Goal: Information Seeking & Learning: Find specific fact

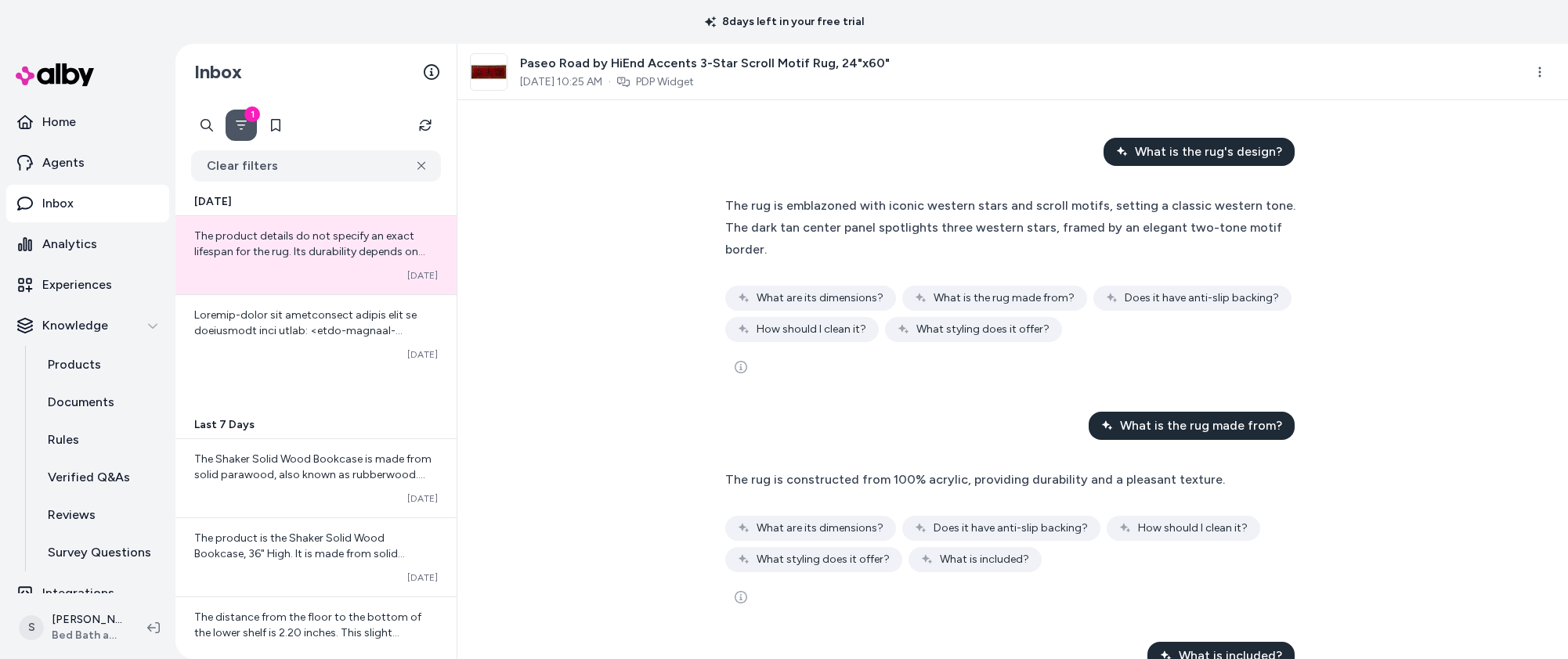
scroll to position [19079, 0]
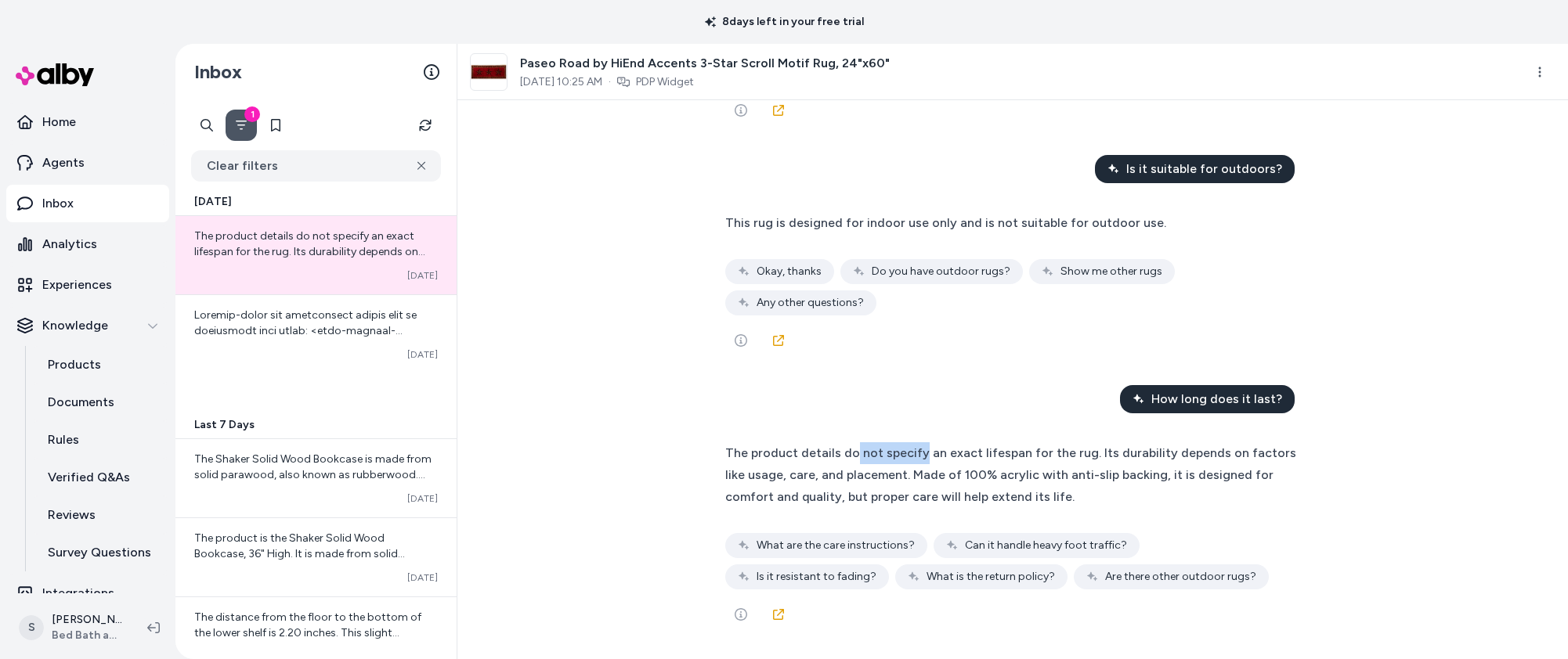
drag, startPoint x: 853, startPoint y: 459, endPoint x: 921, endPoint y: 459, distance: 68.0
click at [921, 459] on span "The product details do not specify an exact lifespan for the rug. Its durabilit…" at bounding box center [1010, 474] width 571 height 59
drag, startPoint x: 919, startPoint y: 458, endPoint x: 837, endPoint y: 458, distance: 82.0
click at [837, 458] on span "The product details do not specify an exact lifespan for the rug. Its durabilit…" at bounding box center [1010, 474] width 571 height 59
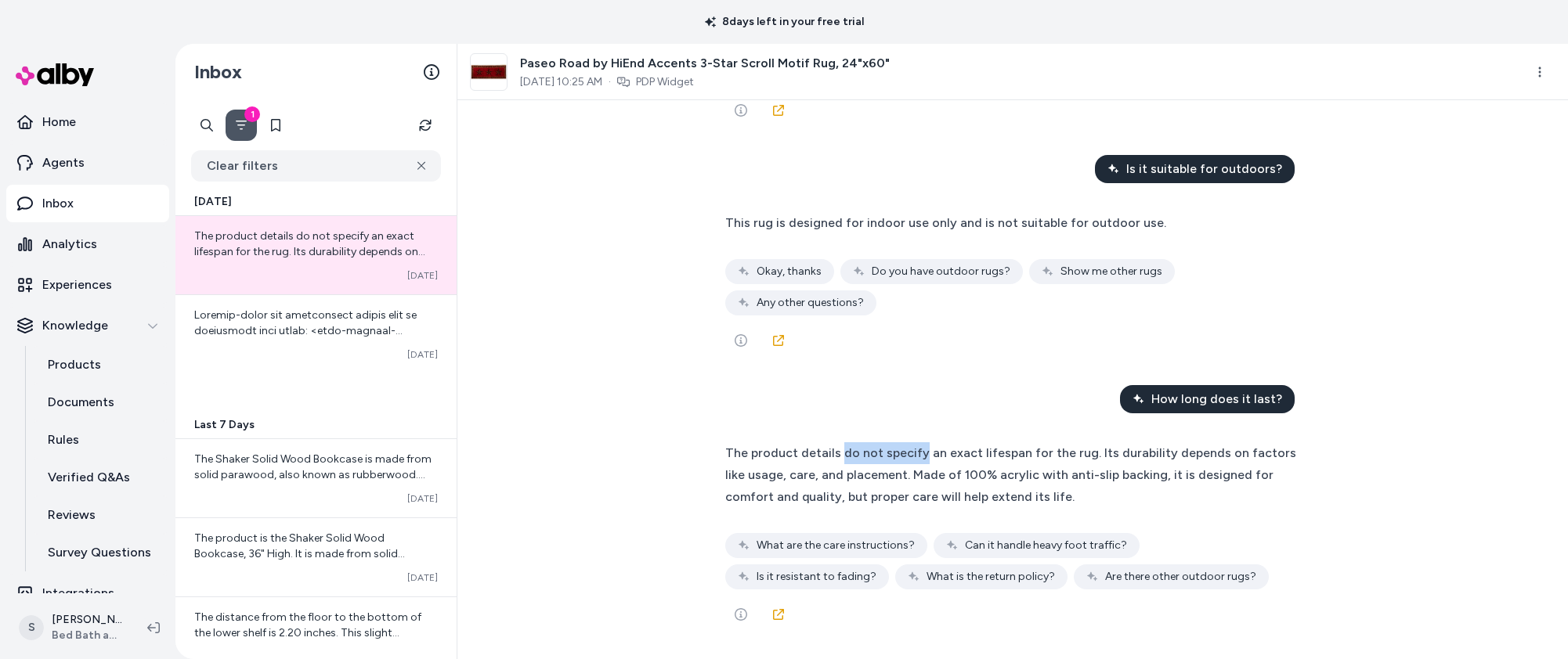
copy span "do not specify"
click at [985, 476] on span "The product details do not specify an exact lifespan for the rug. Its durabilit…" at bounding box center [1010, 474] width 571 height 59
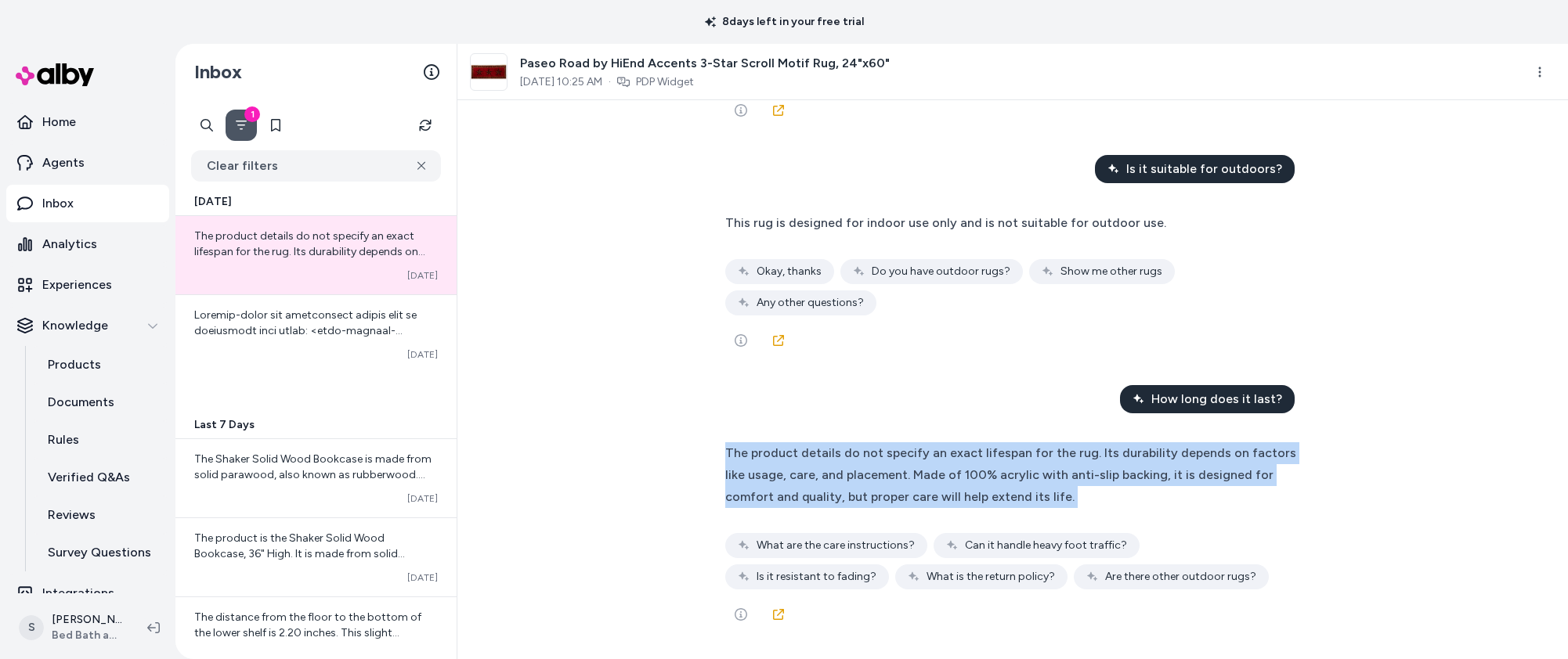
click at [985, 476] on span "The product details do not specify an exact lifespan for the rug. Its durabilit…" at bounding box center [1010, 474] width 571 height 59
copy div "The product details do not specify an exact lifespan for the rug. Its durabilit…"
click at [914, 484] on div "The product details do not specify an exact lifespan for the rug. Its durabilit…" at bounding box center [1013, 475] width 575 height 66
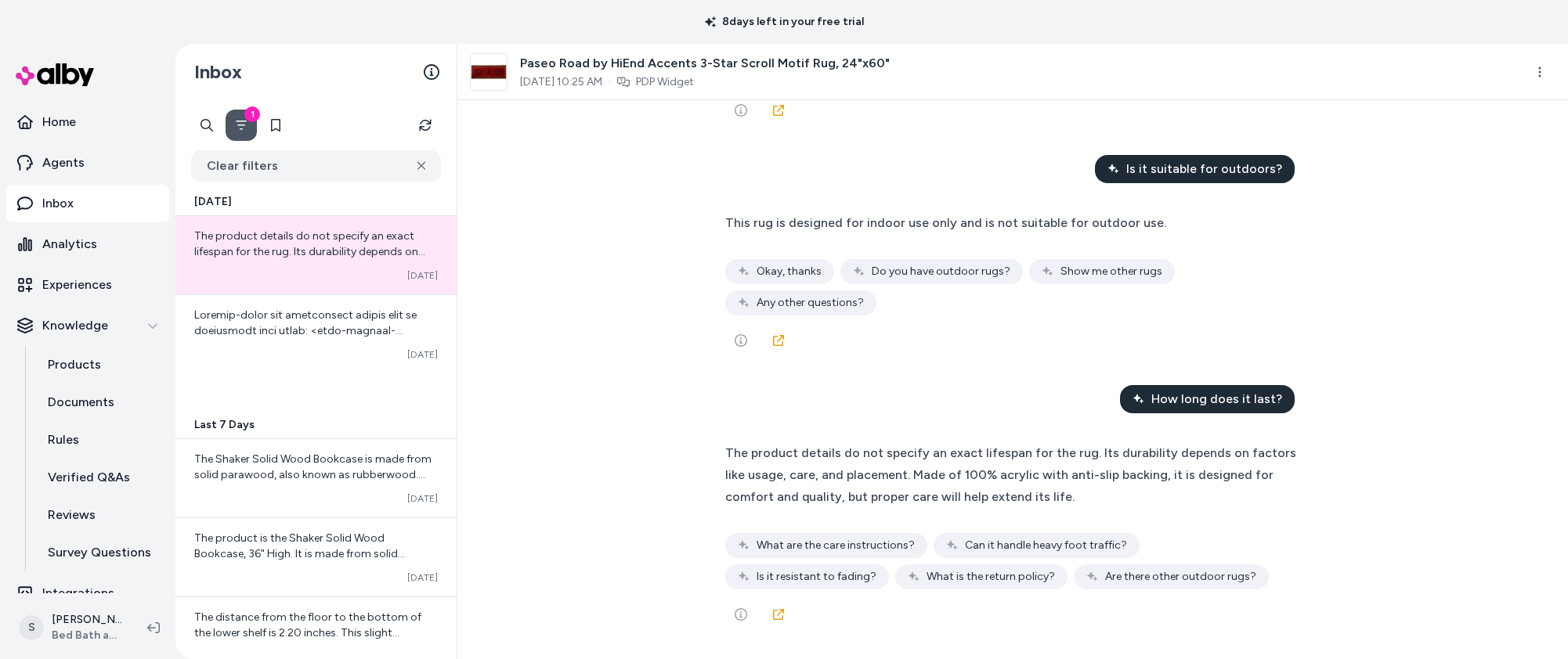
click at [1374, 451] on div "What is the rug's design? The rug is emblazoned with iconic western stars and s…" at bounding box center [1013, 380] width 1111 height 559
click at [1230, 405] on span "How long does it last?" at bounding box center [1216, 399] width 131 height 19
click at [1231, 398] on span "How long does it last?" at bounding box center [1216, 399] width 131 height 19
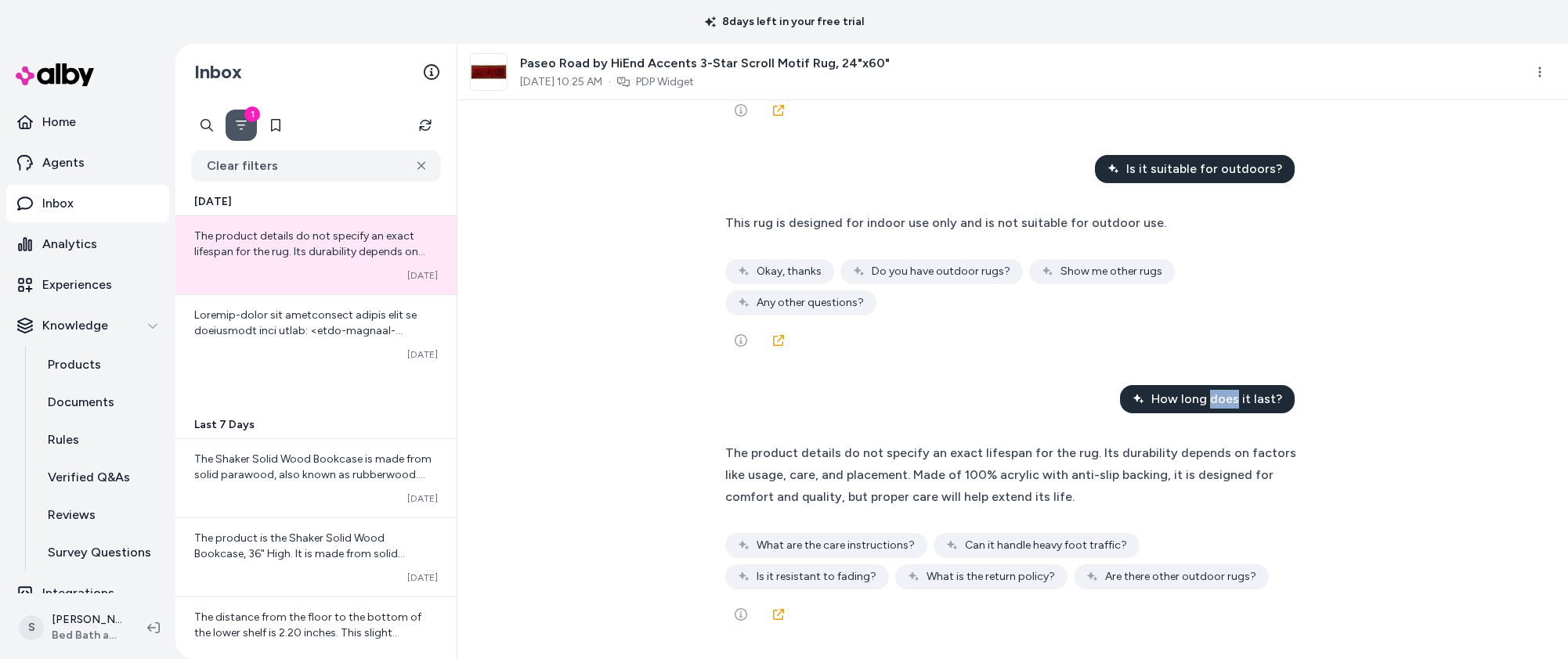
click at [1231, 398] on span "How long does it last?" at bounding box center [1216, 399] width 131 height 19
click at [1330, 360] on div "What is the rug's design? The rug is emblazoned with iconic western stars and s…" at bounding box center [1013, 380] width 1111 height 559
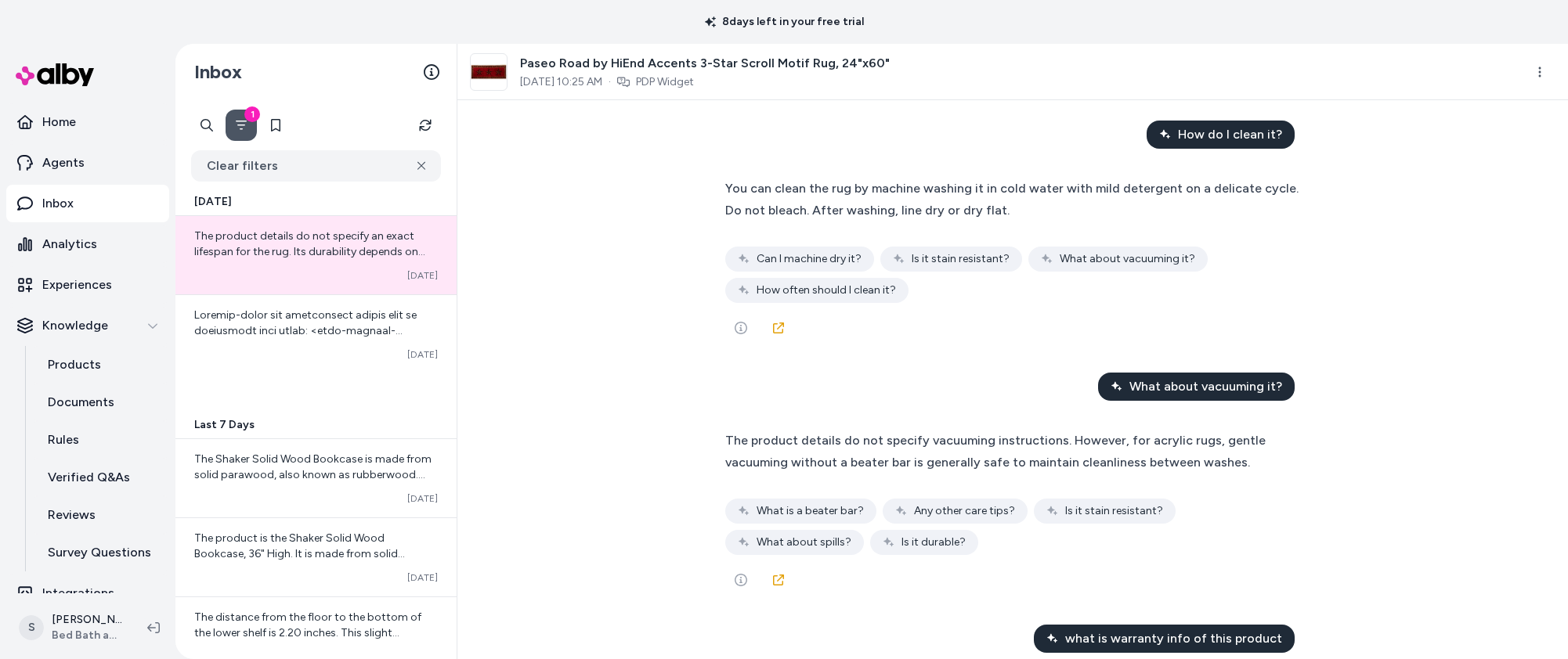
scroll to position [1785, 0]
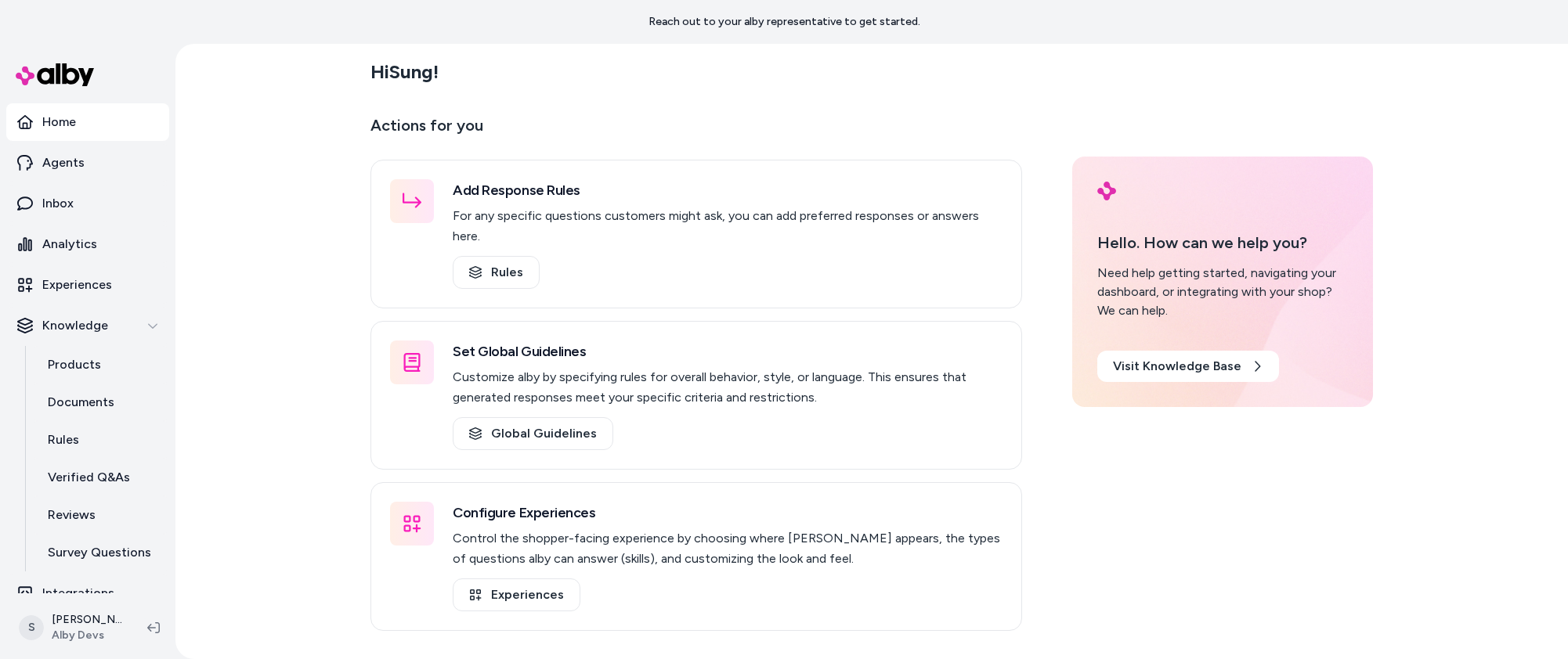
click at [248, 143] on div "Hi Sung ! Actions for you Add Response Rules For any specific questions custome…" at bounding box center [872, 351] width 1393 height 615
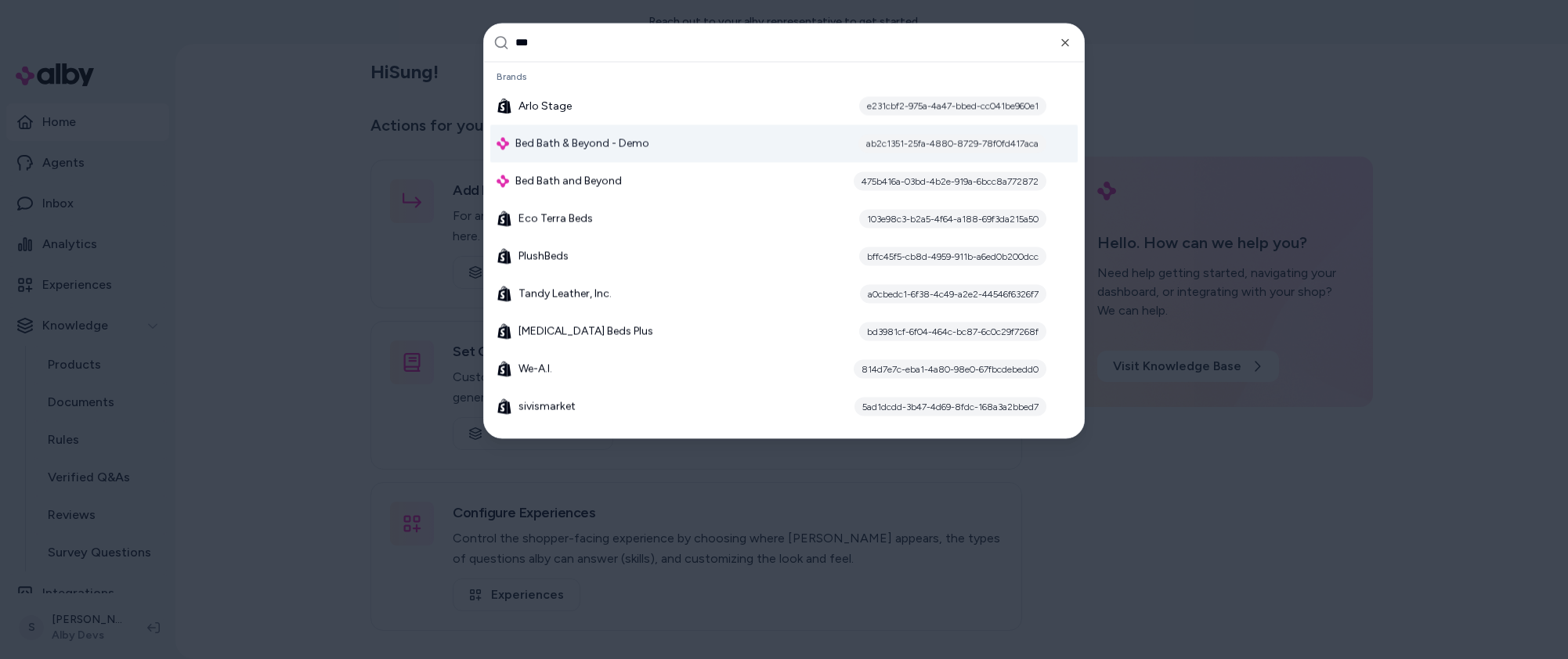
type input "***"
click at [692, 137] on div "Bed Bath & Beyond - Demo ab2c1351-25fa-4880-8729-78f0fd417aca" at bounding box center [784, 143] width 587 height 37
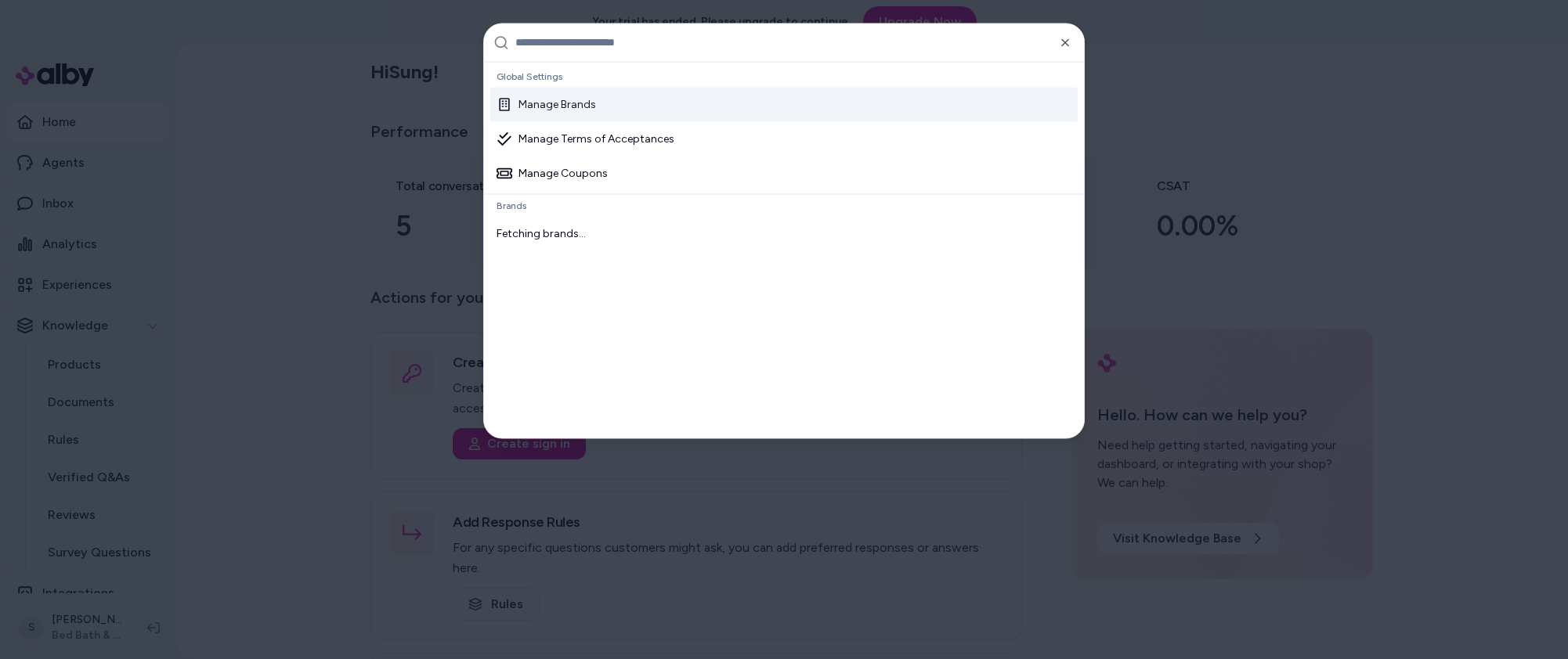
type input "*"
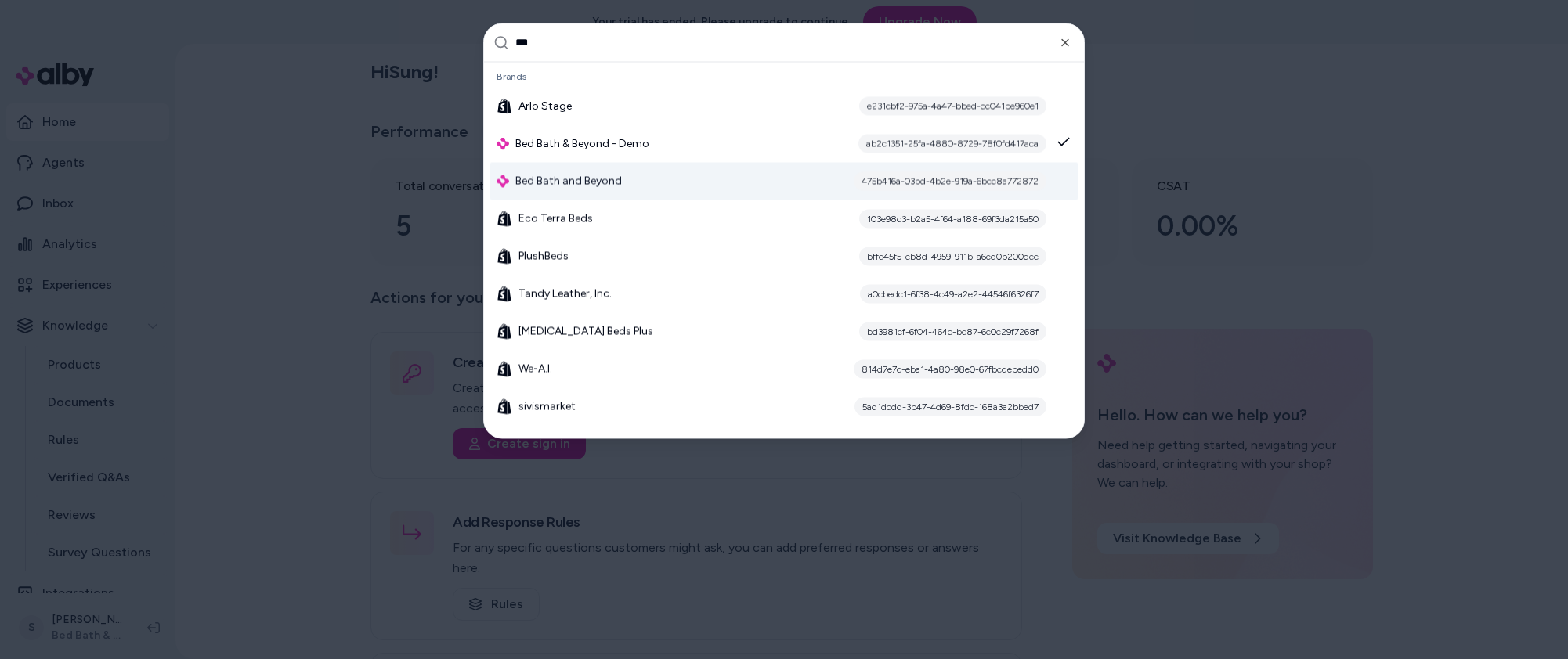
type input "***"
click at [601, 177] on span "Bed Bath and Beyond" at bounding box center [568, 181] width 106 height 16
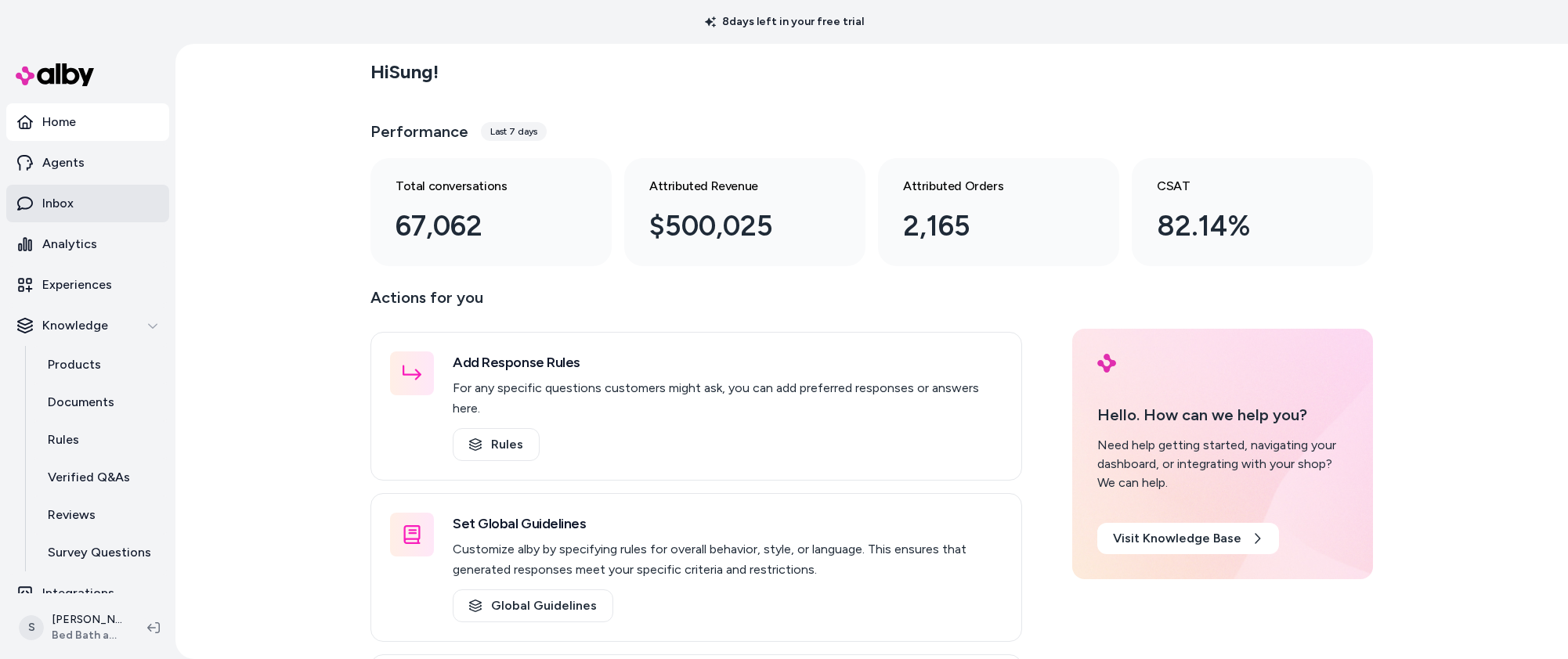
click at [99, 202] on link "Inbox" at bounding box center [88, 203] width 163 height 37
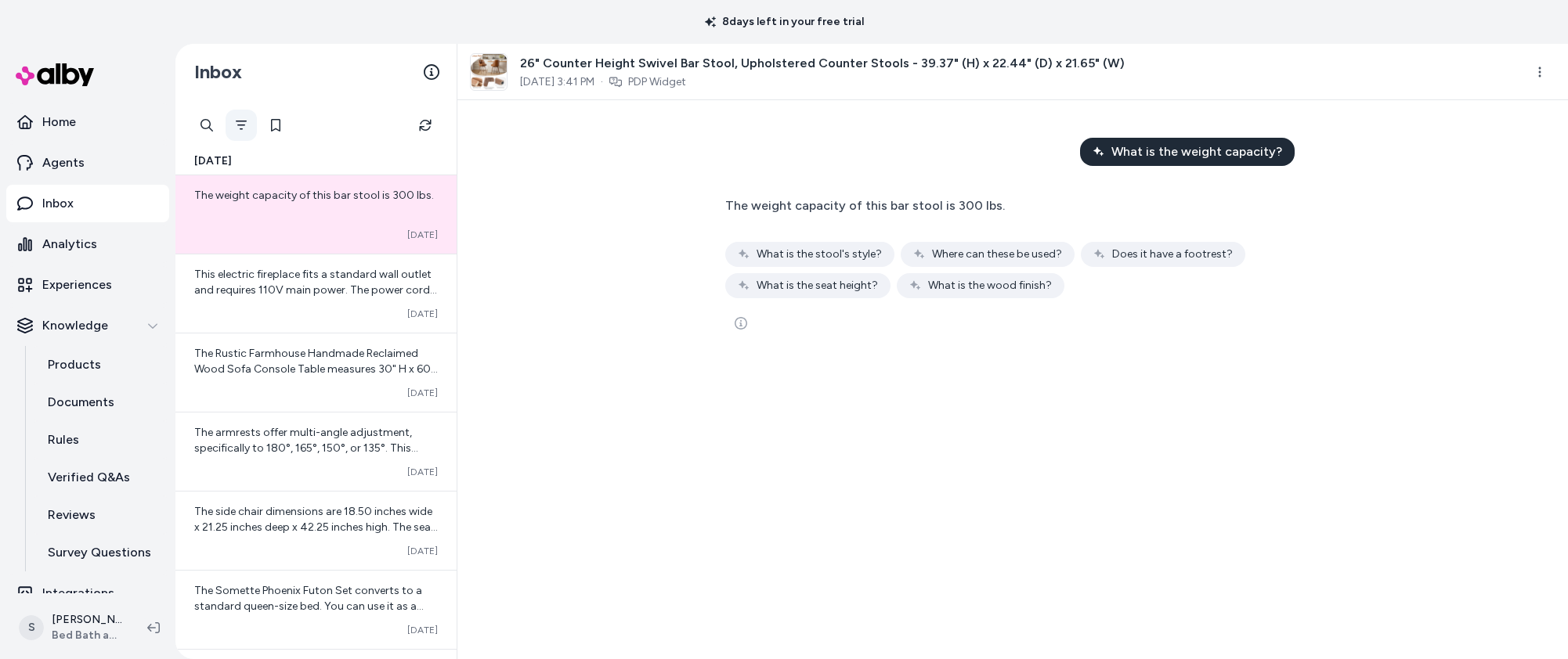
click at [239, 120] on icon "Filter" at bounding box center [242, 125] width 11 height 10
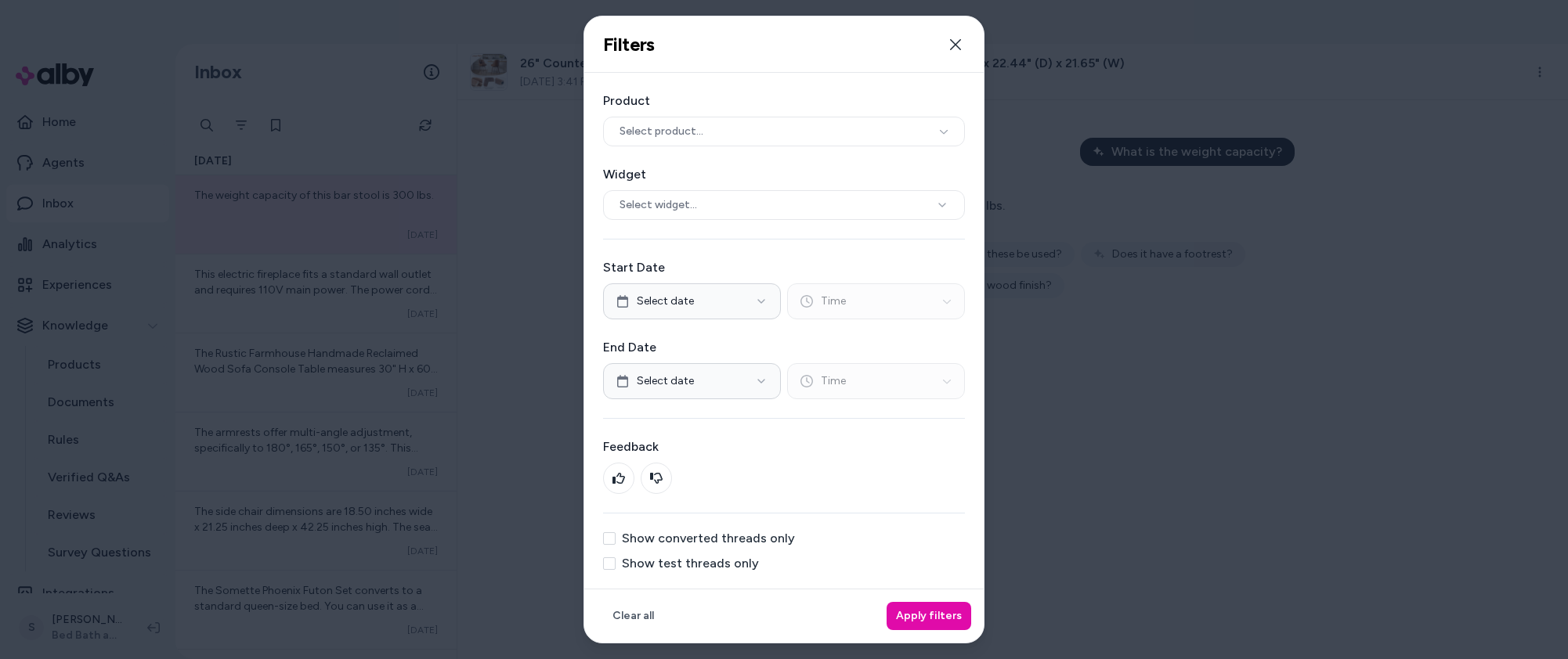
click at [678, 566] on label "Show test threads only" at bounding box center [690, 564] width 137 height 13
click at [616, 566] on button "Show test threads only" at bounding box center [609, 564] width 13 height 13
click at [937, 611] on button "Apply filters" at bounding box center [929, 616] width 85 height 29
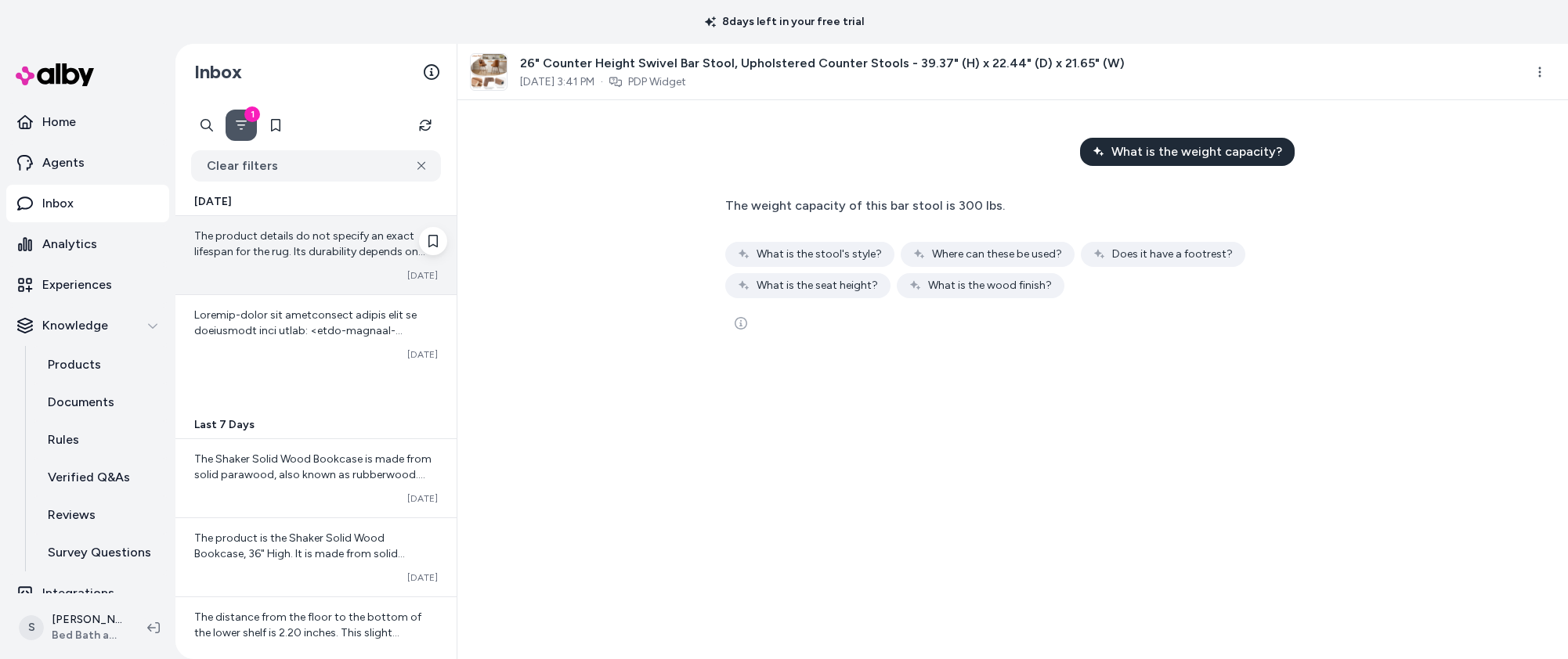
click at [376, 246] on span "The product details do not specify an exact lifespan for the rug. Its durabilit…" at bounding box center [315, 276] width 241 height 92
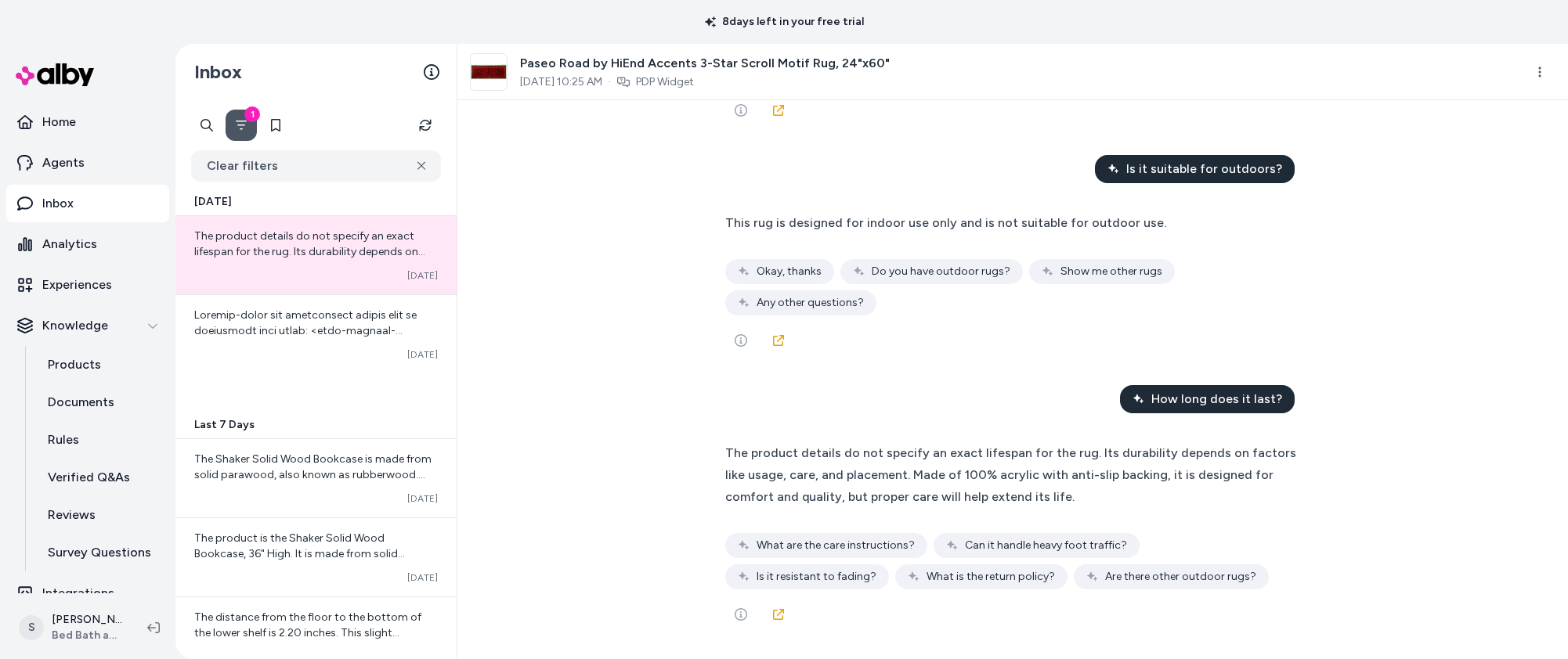
scroll to position [19060, 0]
click at [845, 455] on span "The product details do not specify an exact lifespan for the rug. Its durabilit…" at bounding box center [1010, 474] width 571 height 59
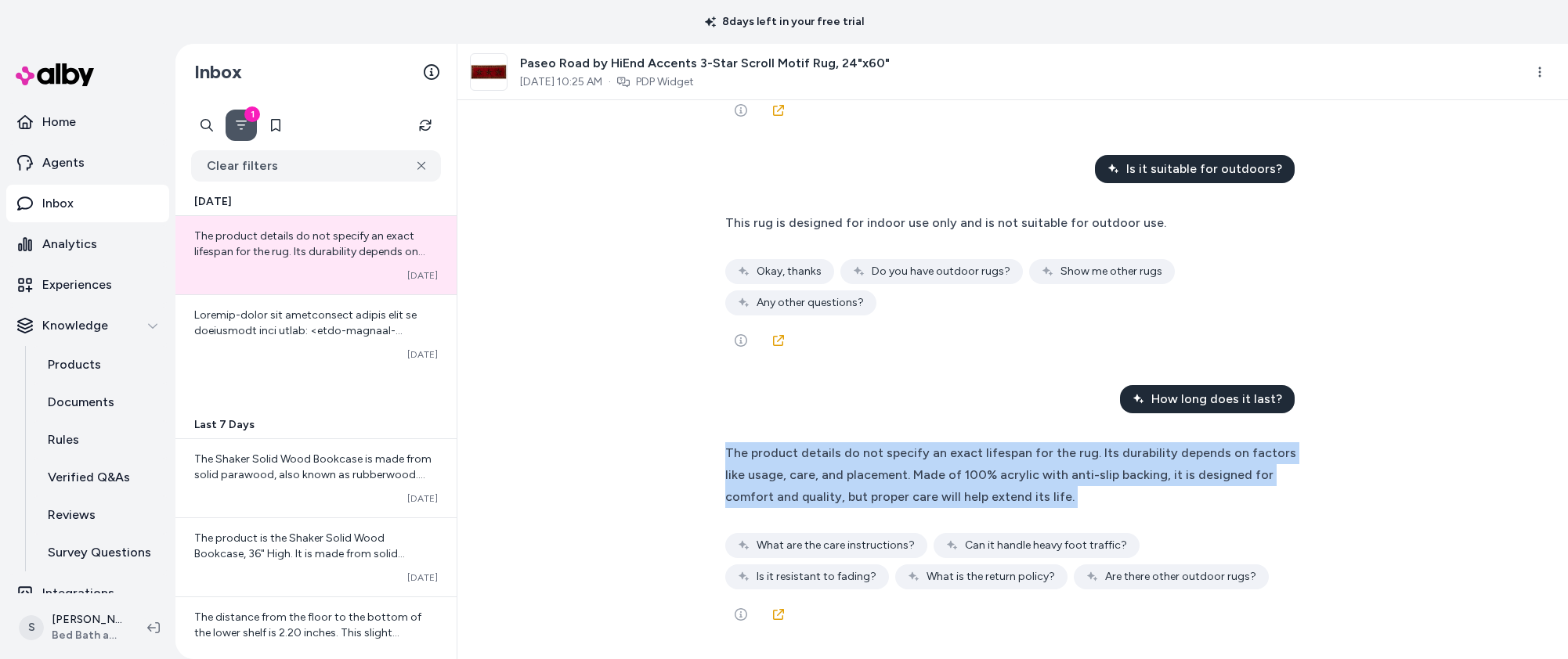
click at [845, 455] on span "The product details do not specify an exact lifespan for the rug. Its durabilit…" at bounding box center [1010, 474] width 571 height 59
